Goal: Transaction & Acquisition: Book appointment/travel/reservation

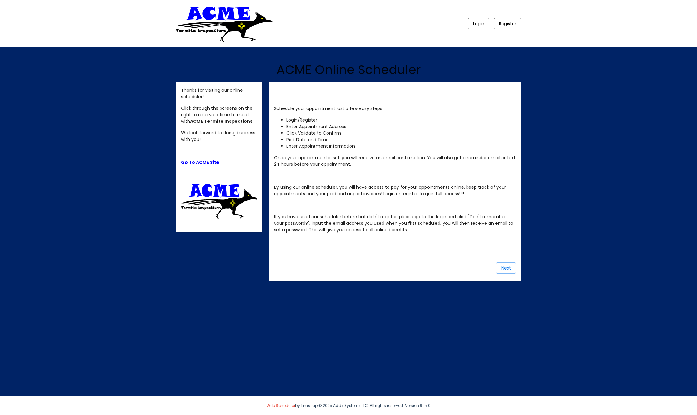
click at [479, 22] on span "Login" at bounding box center [478, 24] width 11 height 6
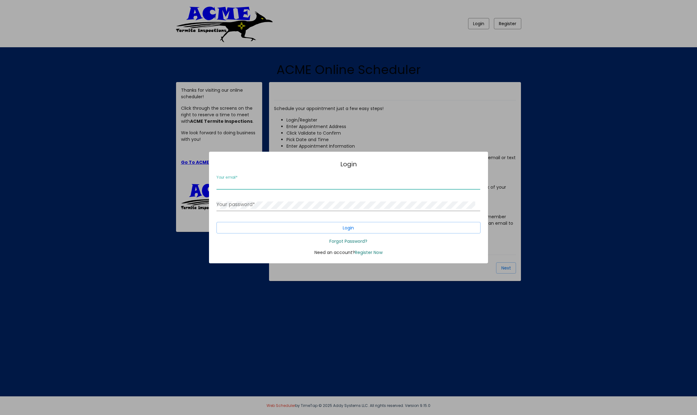
type input "[EMAIL_ADDRESS][DOMAIN_NAME]"
click at [350, 229] on span "Login" at bounding box center [348, 228] width 11 height 6
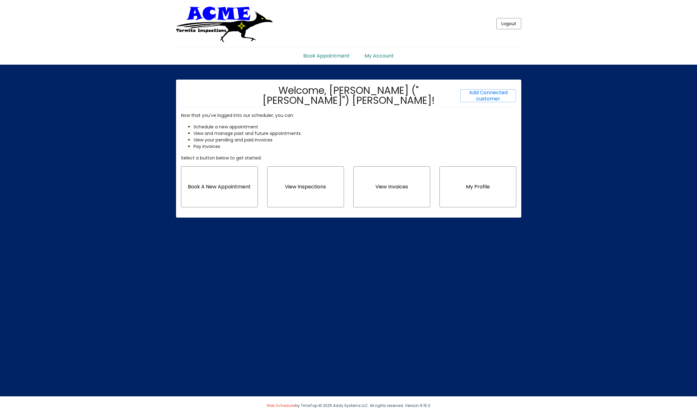
click at [212, 187] on span "Book A New Appointment" at bounding box center [219, 186] width 63 height 7
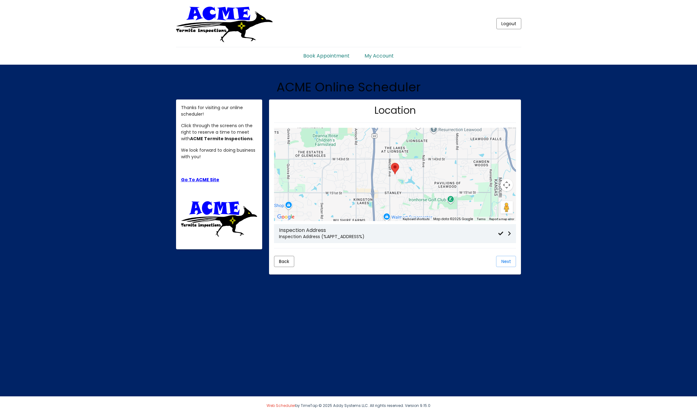
click at [341, 234] on p "Inspection Address (%APPT_ADDRESS%)" at bounding box center [388, 237] width 219 height 7
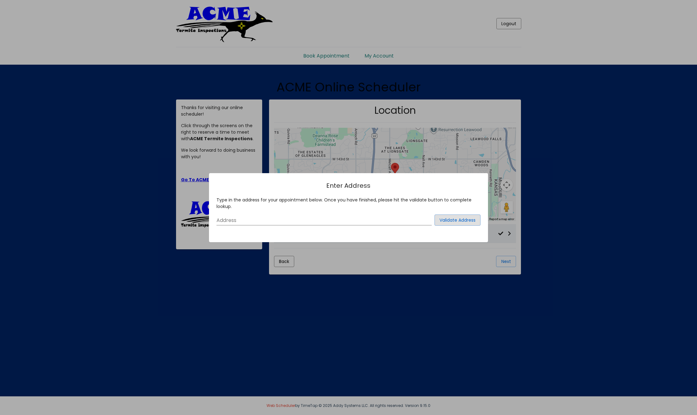
click at [231, 218] on input "Address" at bounding box center [323, 221] width 215 height 6
click at [239, 219] on input "Address" at bounding box center [323, 221] width 215 height 6
type input "[STREET_ADDRESS]"
click at [452, 218] on span "Validate Address" at bounding box center [457, 220] width 36 height 6
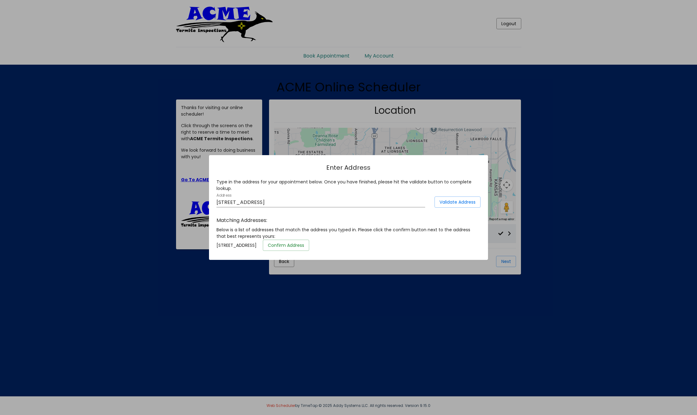
click at [304, 248] on span "Confirm Address" at bounding box center [286, 245] width 36 height 6
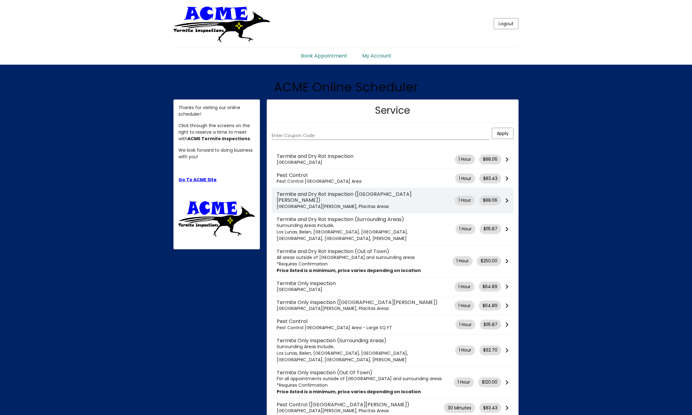
click at [508, 196] on div "Termite and Dry Rot Inspection ([GEOGRAPHIC_DATA][PERSON_NAME]) [GEOGRAPHIC_DAT…" at bounding box center [393, 200] width 242 height 18
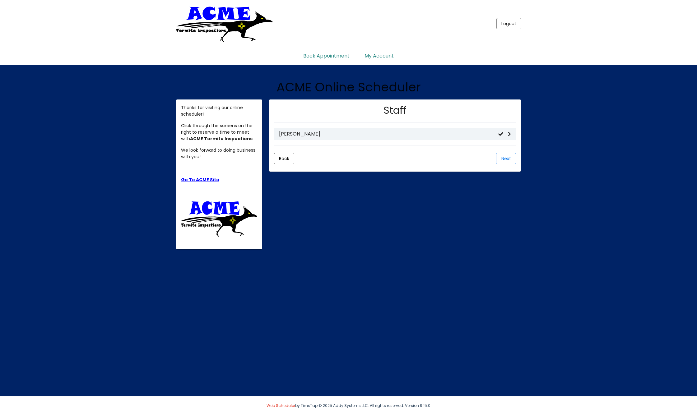
click at [507, 158] on span "Next" at bounding box center [506, 158] width 10 height 6
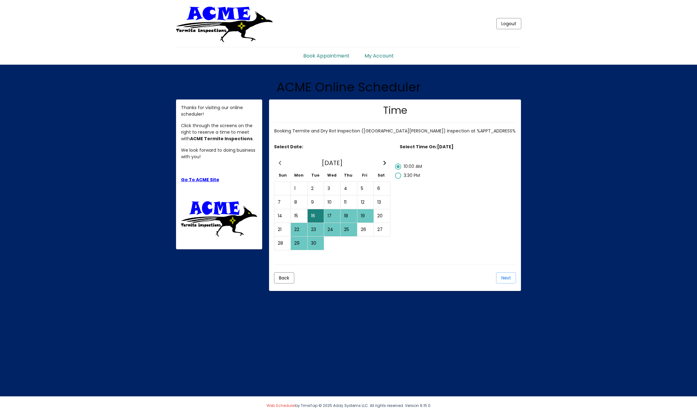
click at [399, 174] on div at bounding box center [398, 176] width 6 height 6
click at [398, 179] on input "3:30 PM" at bounding box center [398, 179] width 0 height 0
radio input "false"
radio input "true"
click at [400, 165] on div at bounding box center [398, 167] width 6 height 6
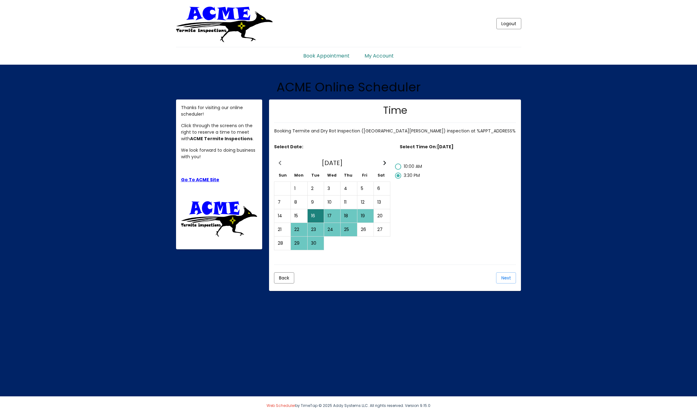
click at [398, 170] on input "10:00 AM" at bounding box center [398, 170] width 0 height 0
click at [398, 174] on div at bounding box center [398, 176] width 6 height 6
click at [398, 179] on input "3:30 PM" at bounding box center [398, 179] width 0 height 0
radio input "false"
radio input "true"
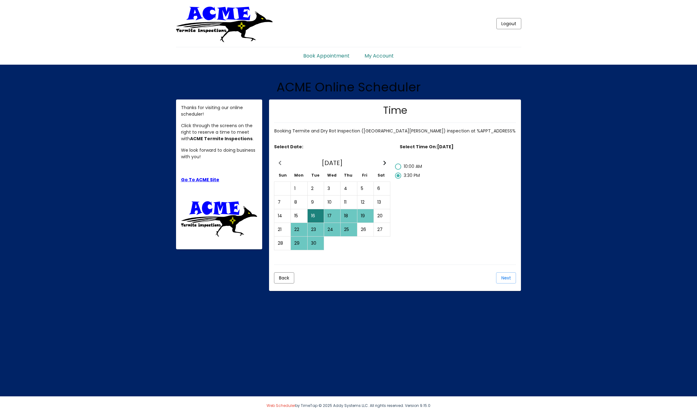
click at [313, 229] on div "23" at bounding box center [316, 229] width 16 height 13
click at [398, 183] on div at bounding box center [398, 185] width 6 height 6
click at [398, 188] on input "2:00 PM" at bounding box center [398, 188] width 0 height 0
radio input "false"
radio input "true"
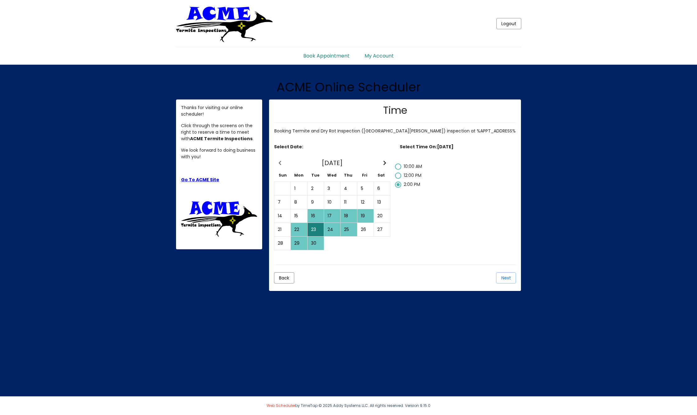
click at [507, 277] on span "Next" at bounding box center [506, 278] width 10 height 6
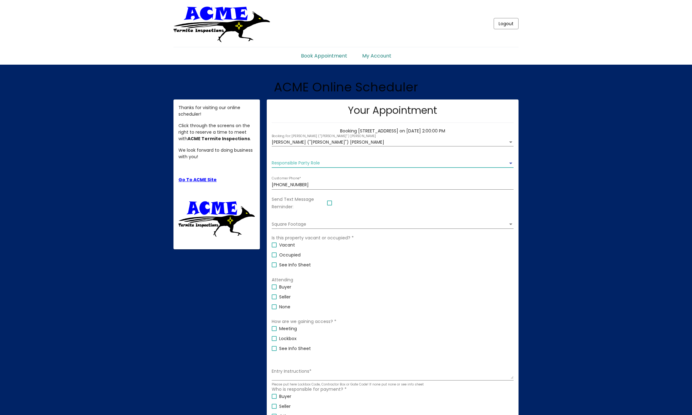
click at [512, 163] on div "Responsible Party Role" at bounding box center [510, 164] width 3 height 2
click at [282, 175] on span "Seller" at bounding box center [388, 176] width 232 height 13
drag, startPoint x: 330, startPoint y: 204, endPoint x: 337, endPoint y: 206, distance: 7.8
click at [330, 204] on div at bounding box center [329, 203] width 5 height 5
click at [330, 206] on input "Send Text Message Reminder:" at bounding box center [329, 206] width 0 height 0
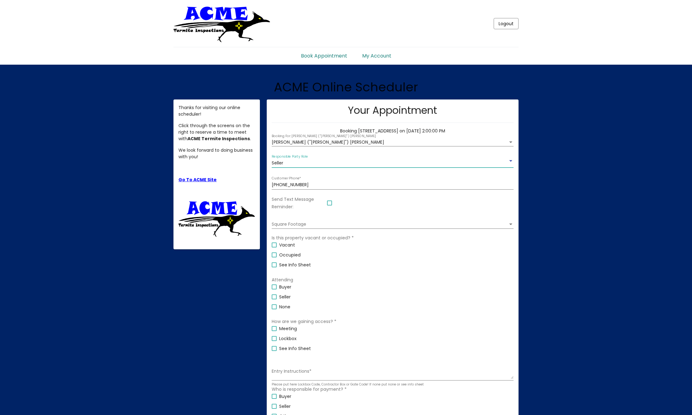
checkbox input "true"
click at [384, 199] on div "Choose when you'd like to receive the text" at bounding box center [384, 199] width 6 height 7
click at [466, 204] on div at bounding box center [346, 207] width 692 height 415
click at [275, 257] on div at bounding box center [274, 255] width 5 height 5
click at [274, 257] on input "Occupied" at bounding box center [274, 257] width 0 height 0
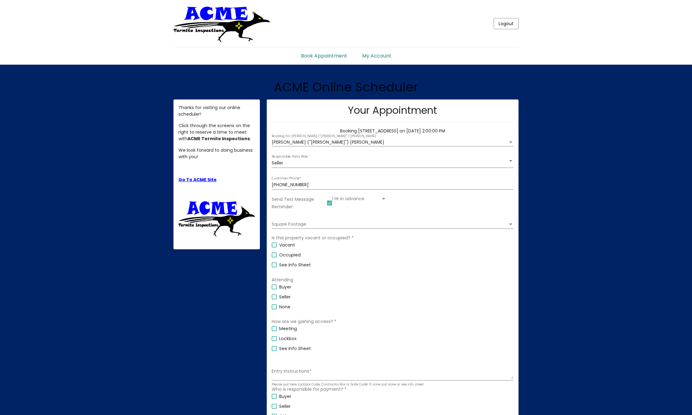
checkbox input "true"
click at [274, 299] on div at bounding box center [274, 296] width 5 height 5
click at [274, 299] on input "Seller" at bounding box center [274, 299] width 0 height 0
checkbox input "true"
drag, startPoint x: 275, startPoint y: 331, endPoint x: 271, endPoint y: 332, distance: 4.5
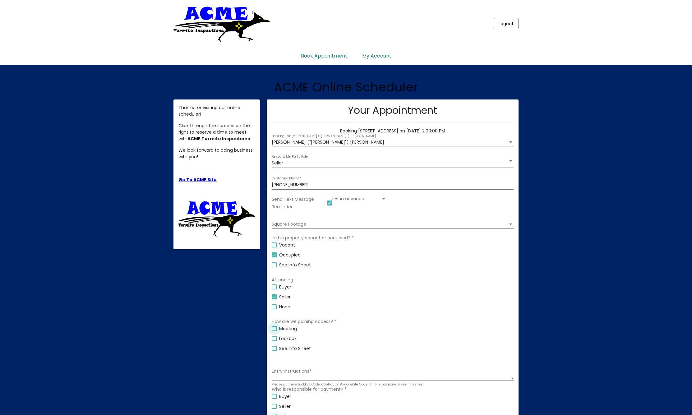
click at [275, 331] on div at bounding box center [274, 328] width 5 height 5
click at [274, 331] on input "Meeting" at bounding box center [274, 331] width 0 height 0
checkbox input "true"
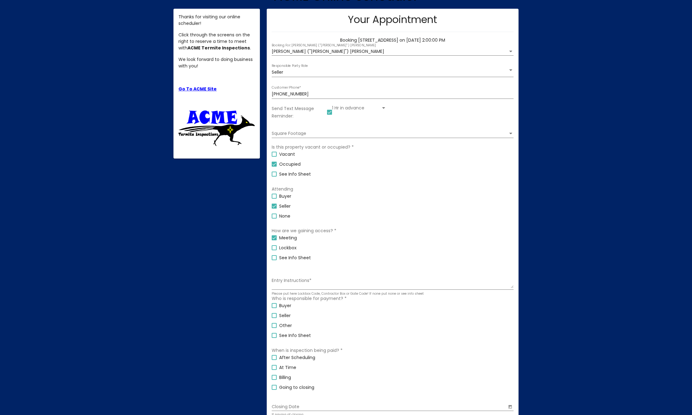
scroll to position [90, 0]
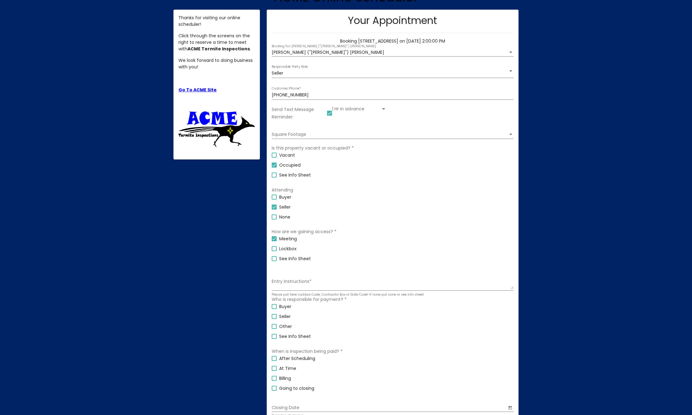
click at [275, 319] on div at bounding box center [274, 316] width 5 height 5
click at [274, 319] on input "Seller" at bounding box center [274, 319] width 0 height 0
checkbox input "true"
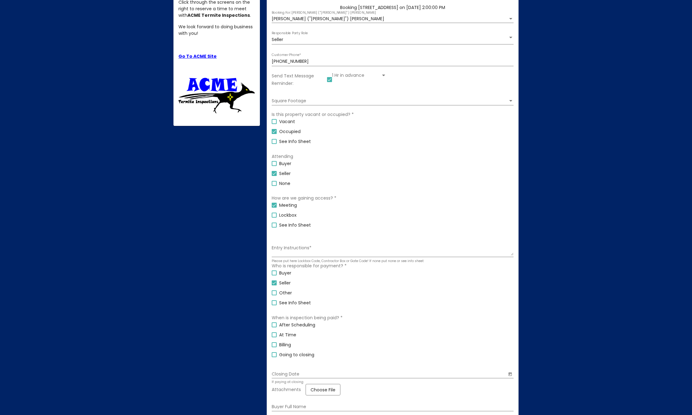
scroll to position [188, 0]
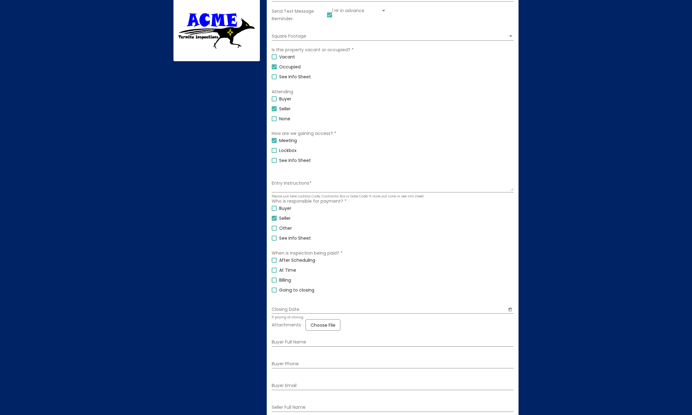
drag, startPoint x: 274, startPoint y: 270, endPoint x: 281, endPoint y: 270, distance: 7.2
click at [274, 270] on div at bounding box center [274, 270] width 5 height 5
click at [274, 273] on input "At Time" at bounding box center [274, 273] width 0 height 0
checkbox input "true"
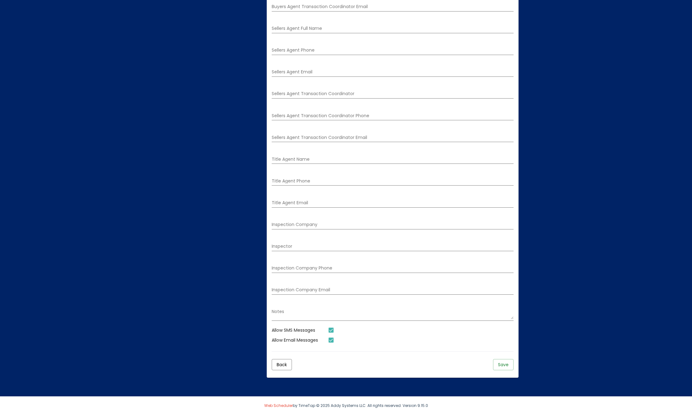
scroll to position [805, 0]
click at [505, 363] on span "Save" at bounding box center [503, 365] width 11 height 6
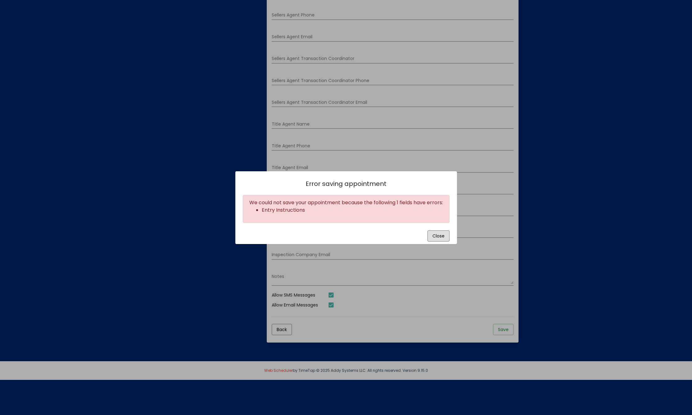
click at [443, 236] on span "Close" at bounding box center [439, 236] width 12 height 6
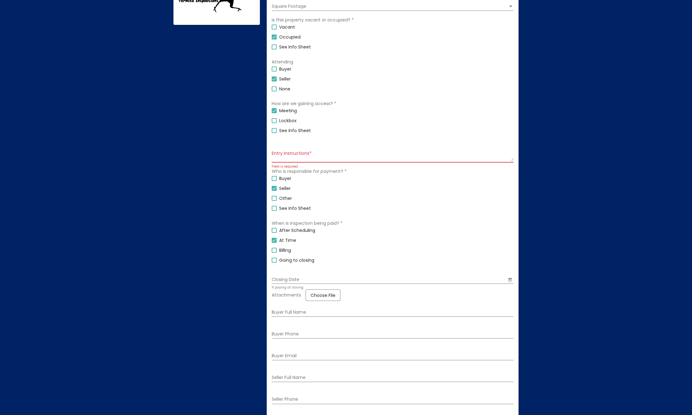
scroll to position [224, 0]
click at [336, 156] on textarea "Entry Instructions *" at bounding box center [393, 156] width 242 height 11
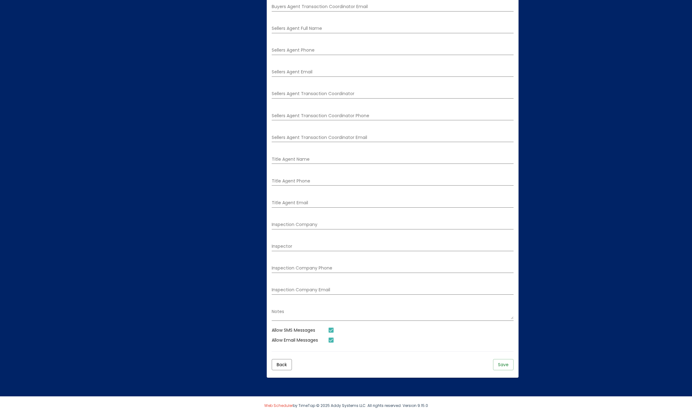
scroll to position [811, 0]
type textarea "Meet at the door."
click at [500, 365] on span "Save" at bounding box center [503, 365] width 11 height 6
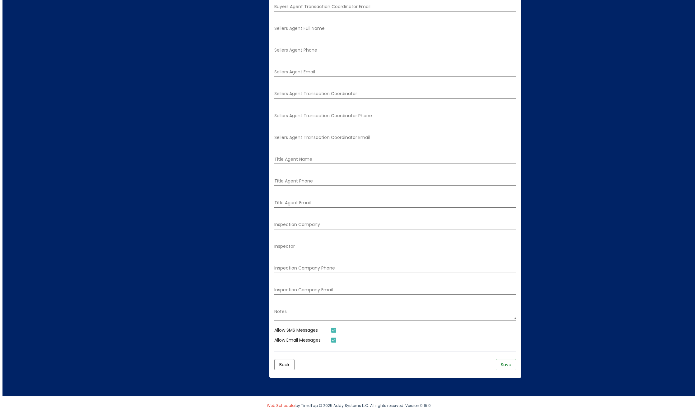
scroll to position [0, 0]
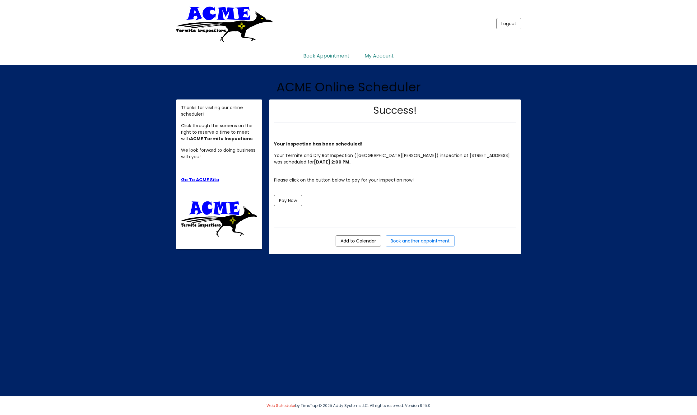
click at [351, 241] on span "Add to Calendar" at bounding box center [358, 241] width 35 height 6
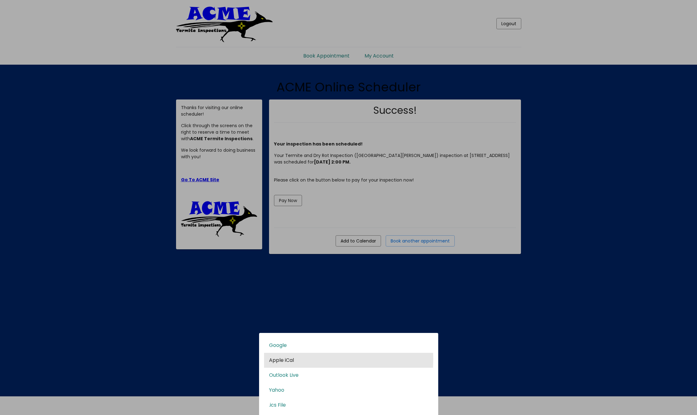
click at [285, 359] on span "Apple iCal" at bounding box center [348, 360] width 159 height 6
